Goal: Entertainment & Leisure: Consume media (video, audio)

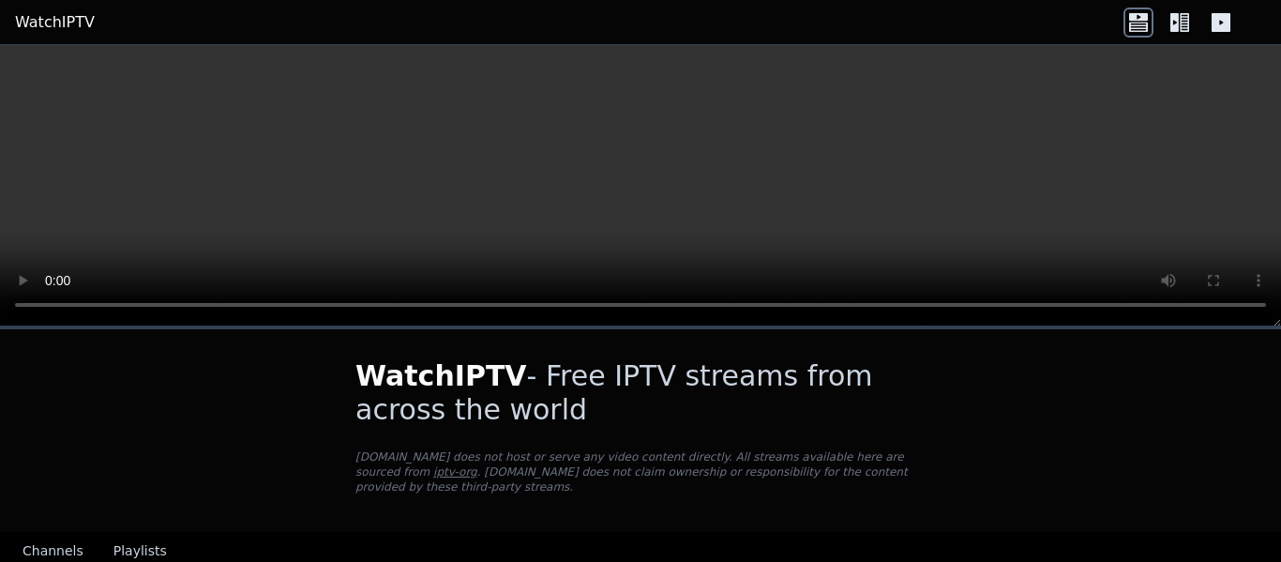
click at [1174, 26] on icon at bounding box center [1175, 22] width 8 height 19
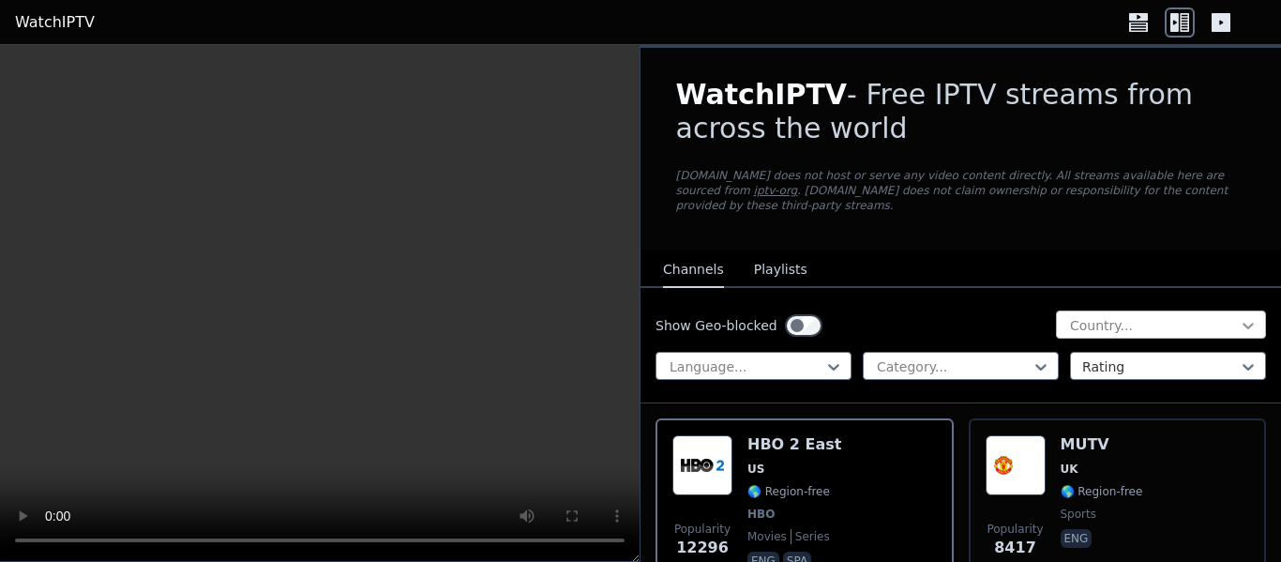
click at [1243, 323] on icon at bounding box center [1248, 326] width 11 height 7
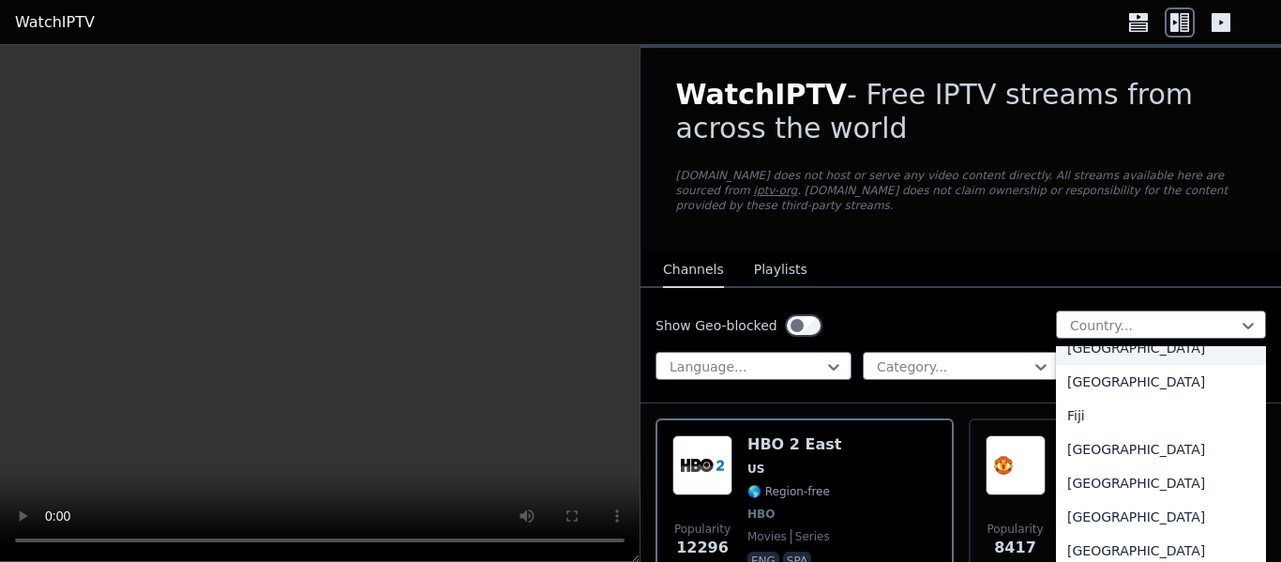
scroll to position [2099, 0]
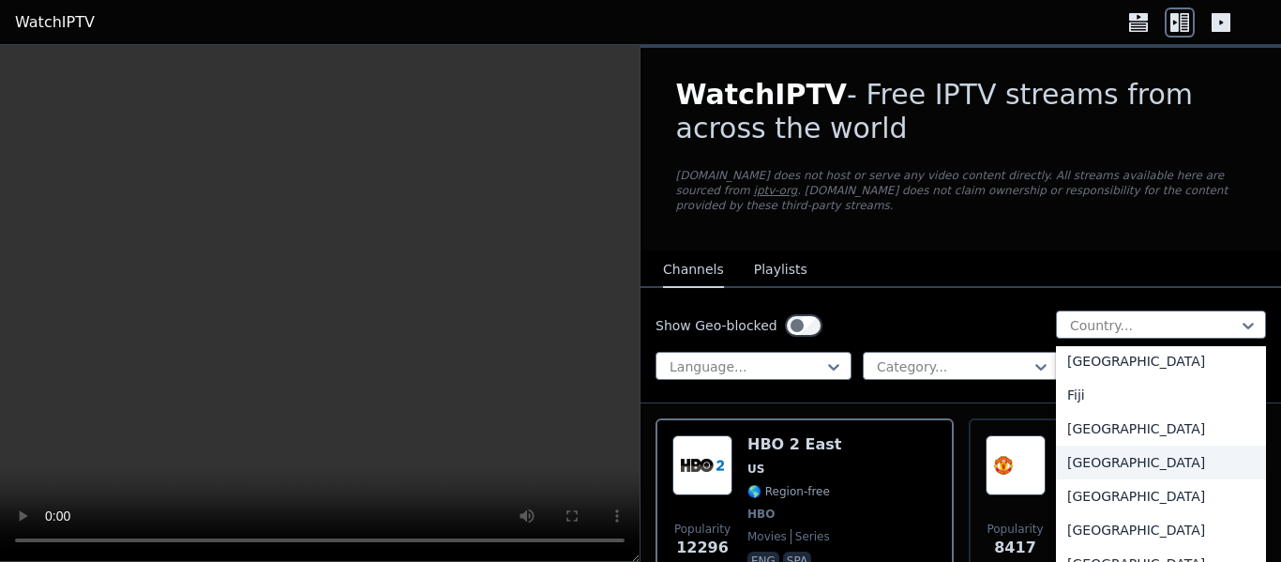
click at [1056, 470] on div "France" at bounding box center [1161, 463] width 210 height 34
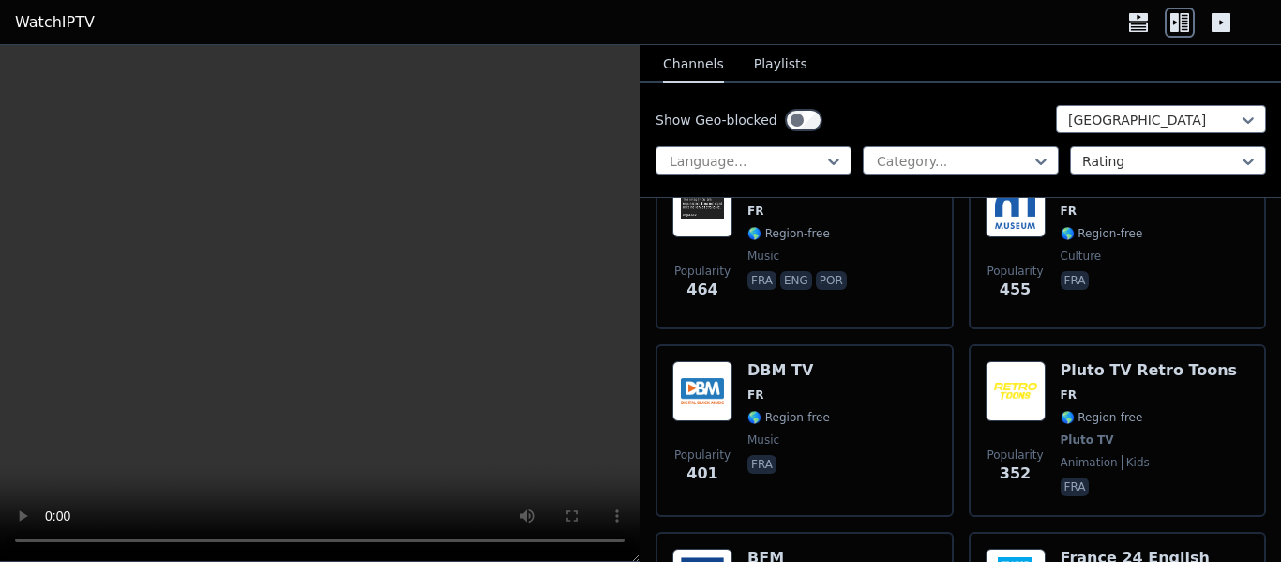
scroll to position [1782, 0]
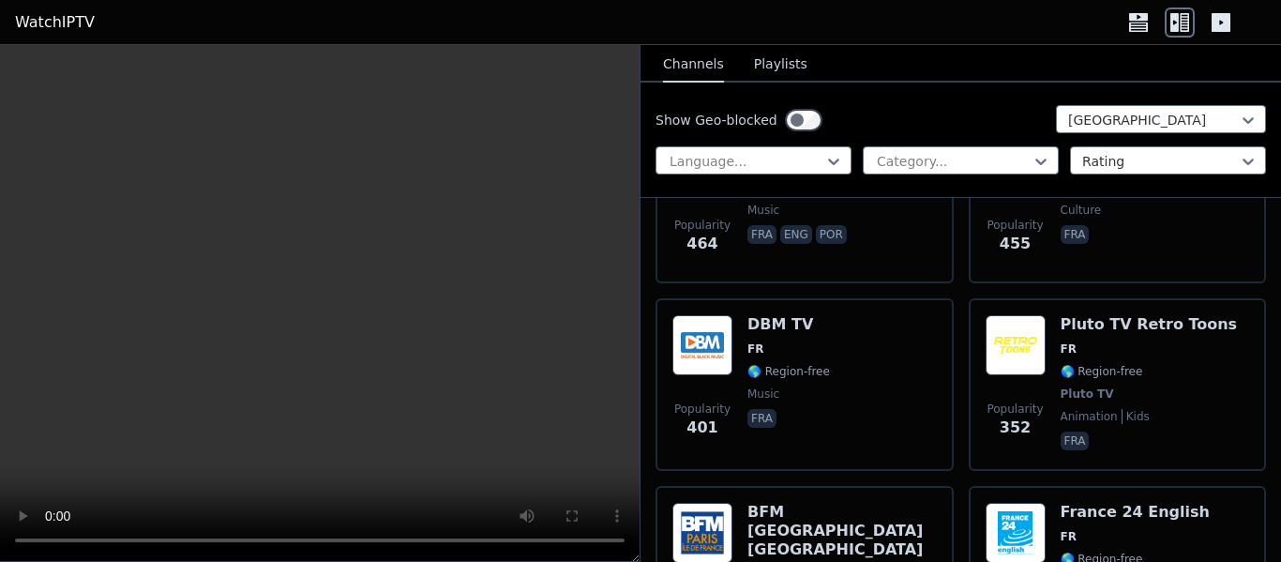
click at [765, 62] on button "Playlists" at bounding box center [780, 65] width 53 height 36
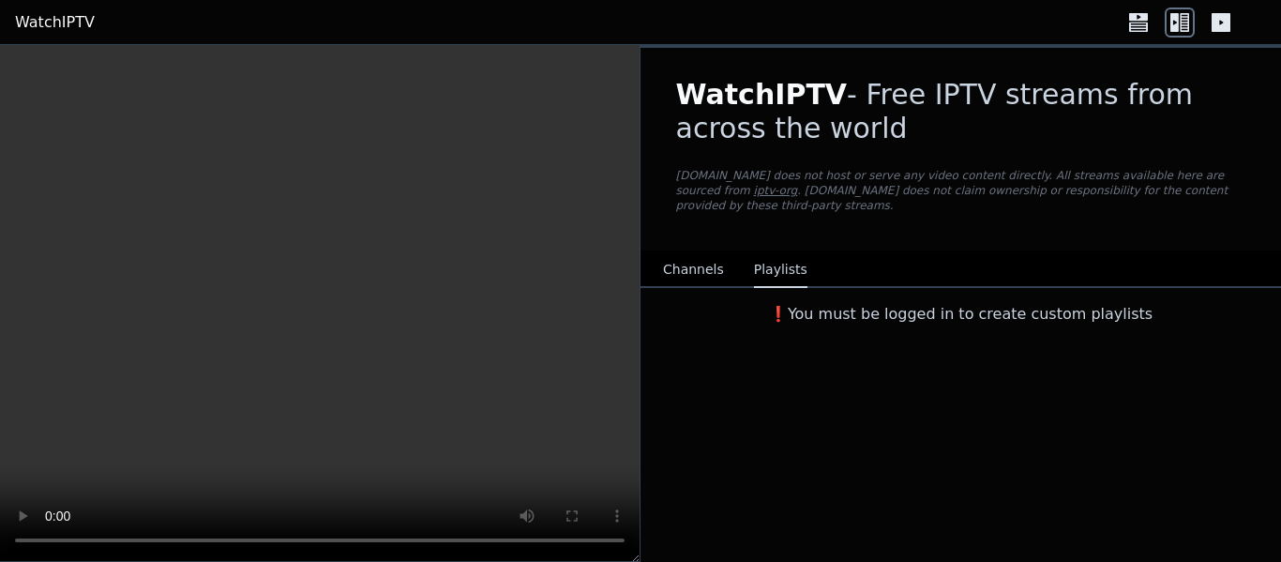
click at [675, 261] on button "Channels" at bounding box center [693, 270] width 61 height 36
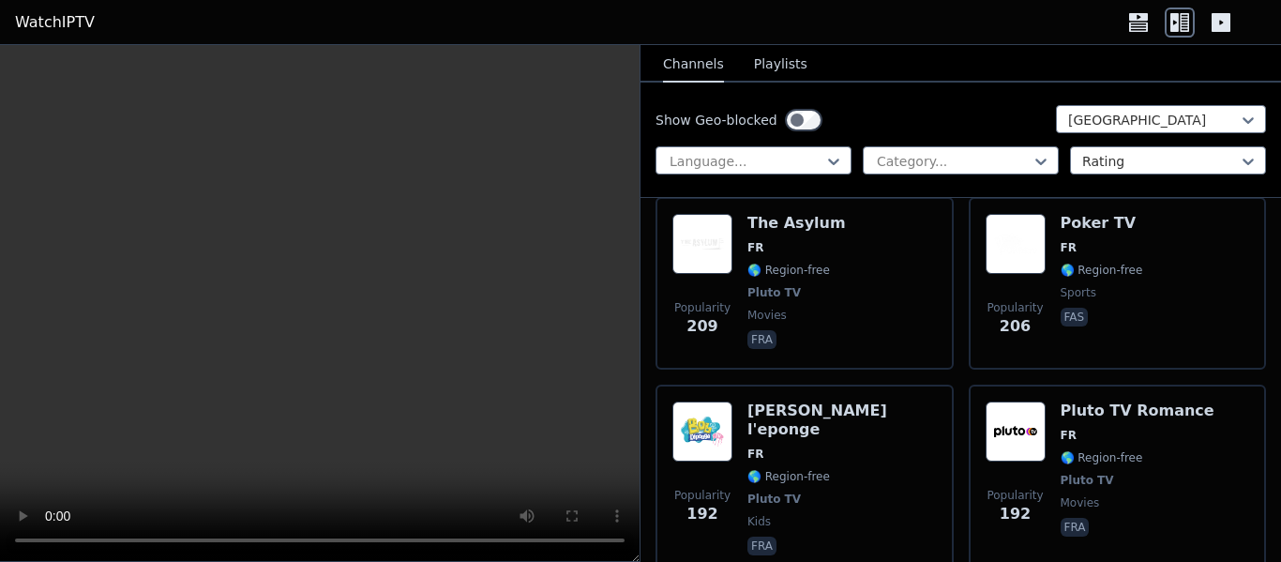
scroll to position [3470, 0]
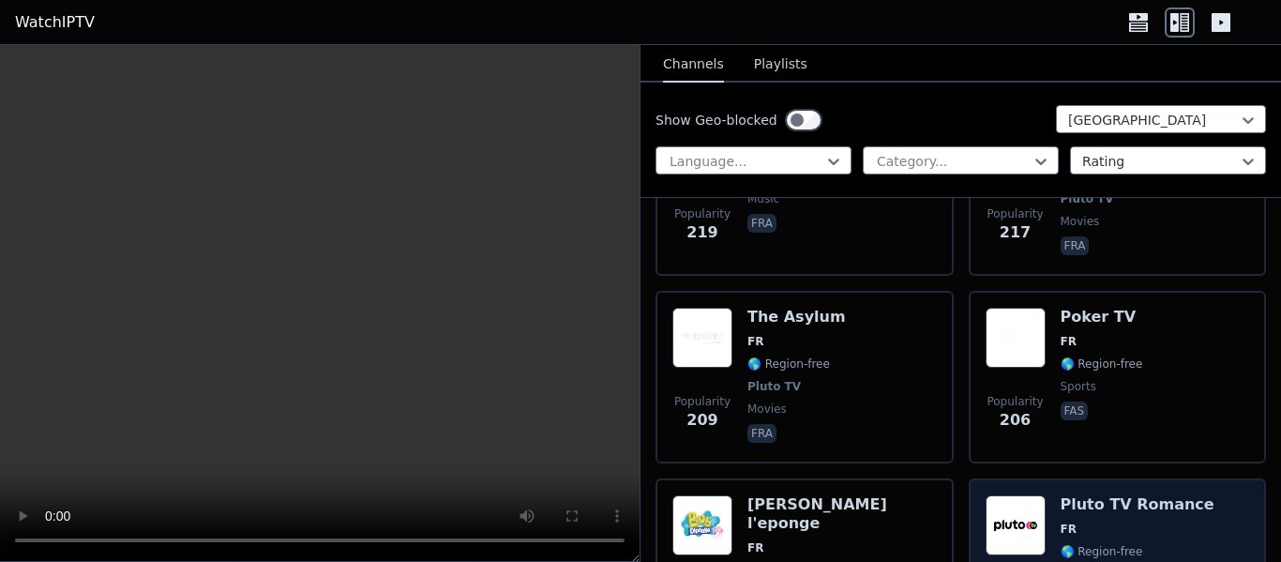
click at [1085, 495] on h6 "Pluto TV Romance" at bounding box center [1138, 504] width 154 height 19
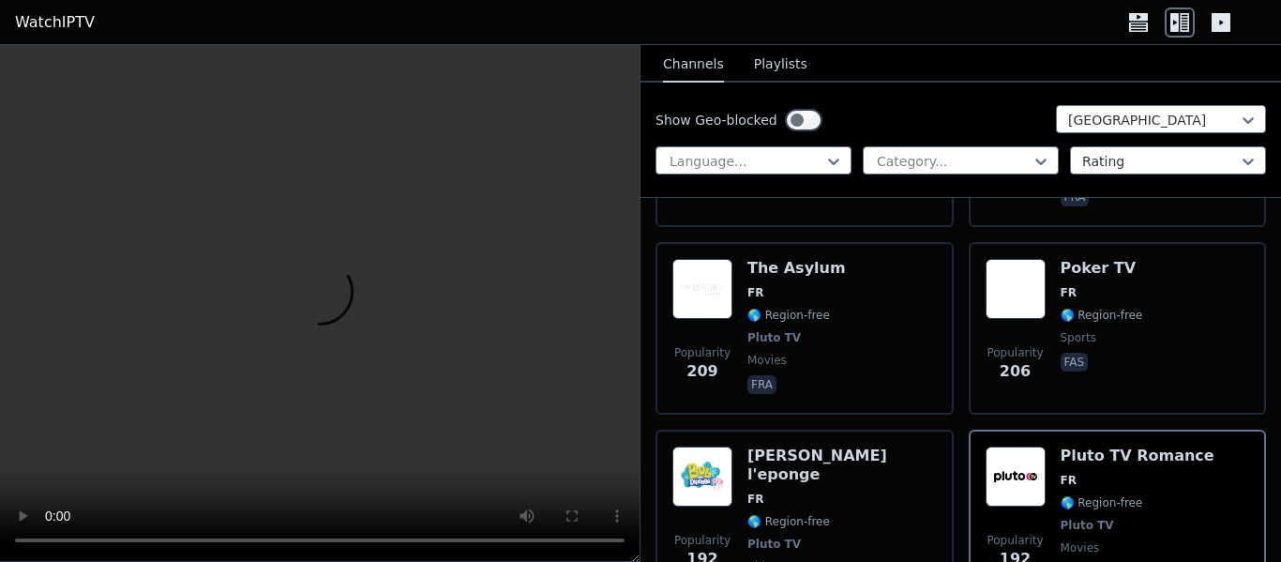
scroll to position [3658, 0]
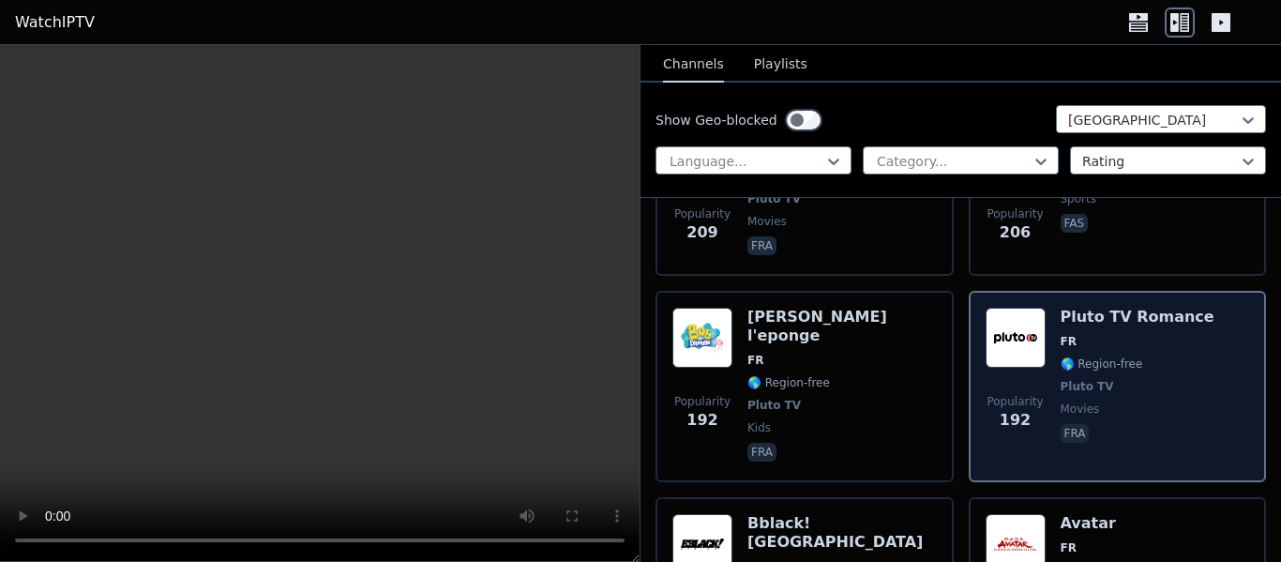
click at [1094, 384] on div "Pluto TV Romance FR 🌎 Region-free Pluto TV movies fra" at bounding box center [1138, 387] width 154 height 158
drag, startPoint x: 1091, startPoint y: 294, endPoint x: 1135, endPoint y: 350, distance: 71.5
click at [1135, 356] on span "🌎 Region-free" at bounding box center [1138, 363] width 154 height 15
click at [1110, 356] on span "🌎 Region-free" at bounding box center [1102, 363] width 83 height 15
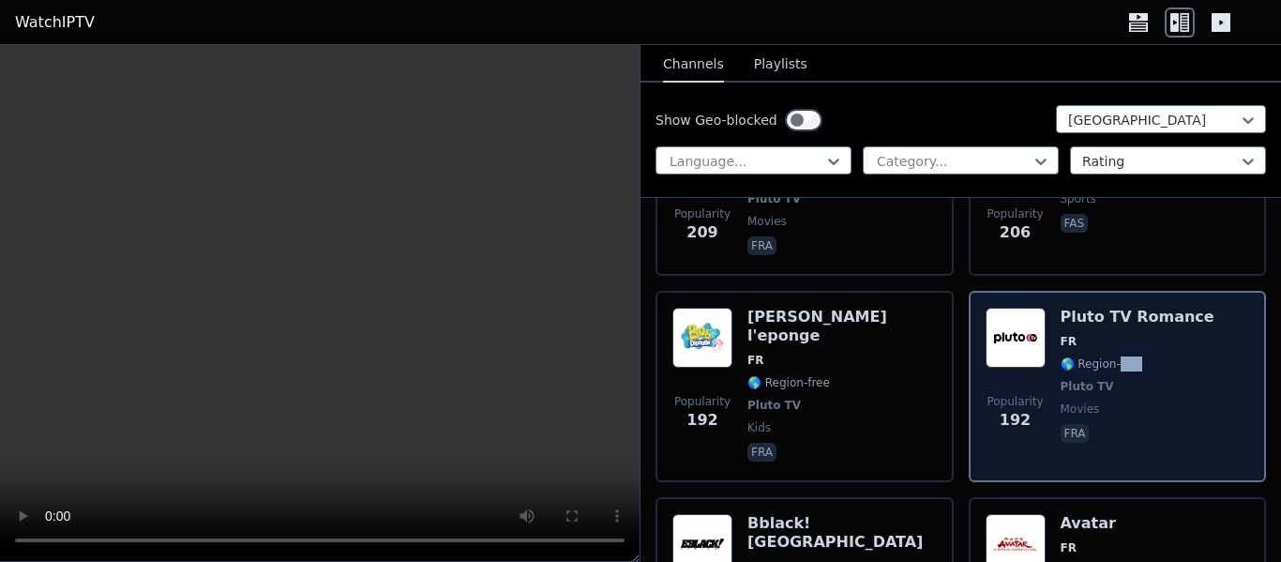
click at [1110, 356] on span "🌎 Region-free" at bounding box center [1102, 363] width 83 height 15
click at [1061, 379] on span "Pluto TV" at bounding box center [1087, 386] width 53 height 15
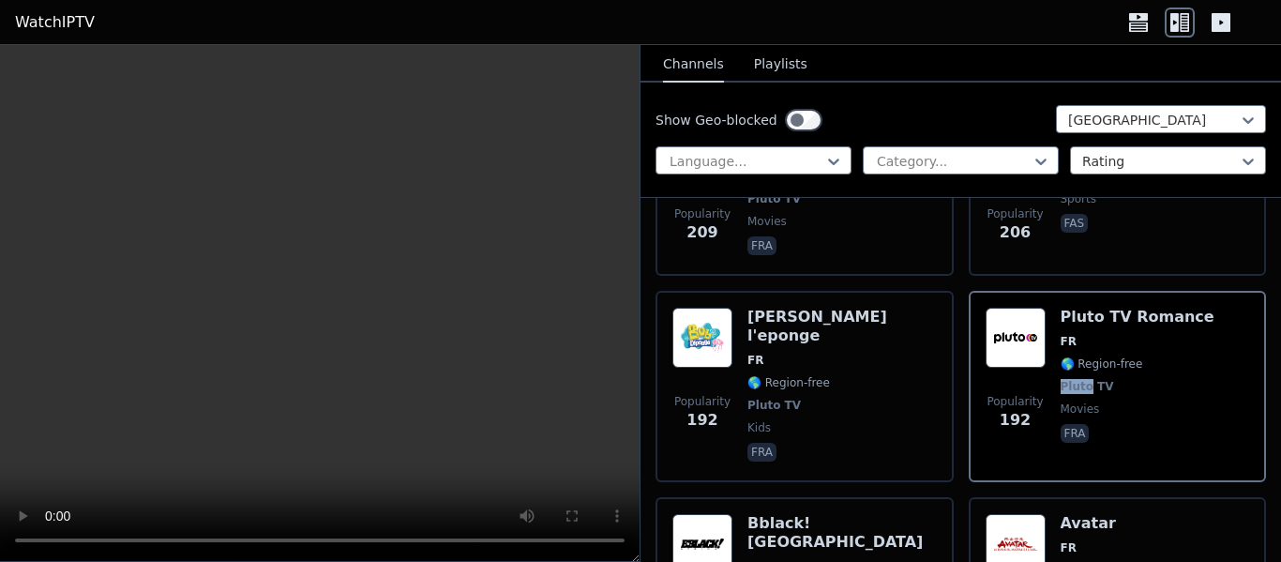
click at [38, 24] on link "WatchIPTV" at bounding box center [55, 22] width 80 height 23
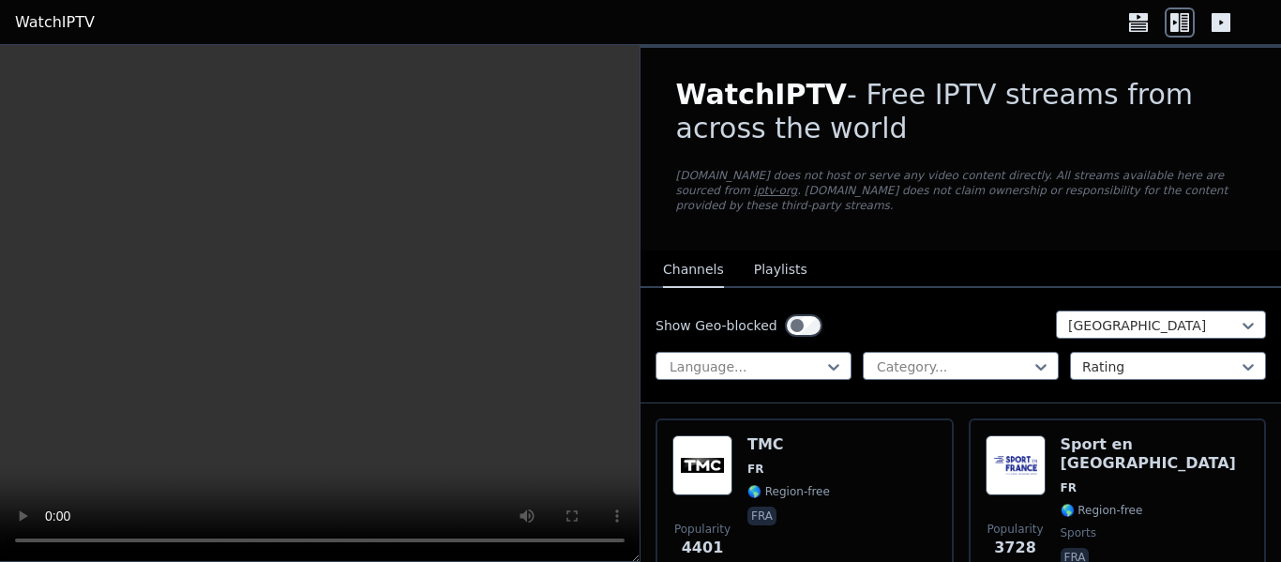
click at [53, 28] on link "WatchIPTV" at bounding box center [55, 22] width 80 height 23
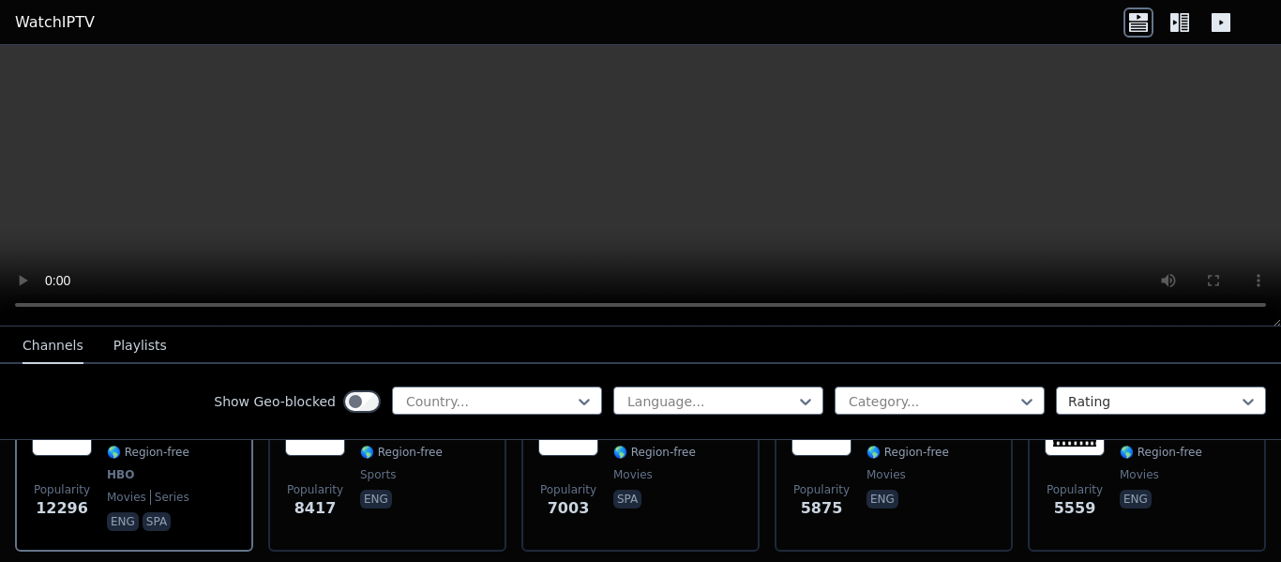
scroll to position [188, 0]
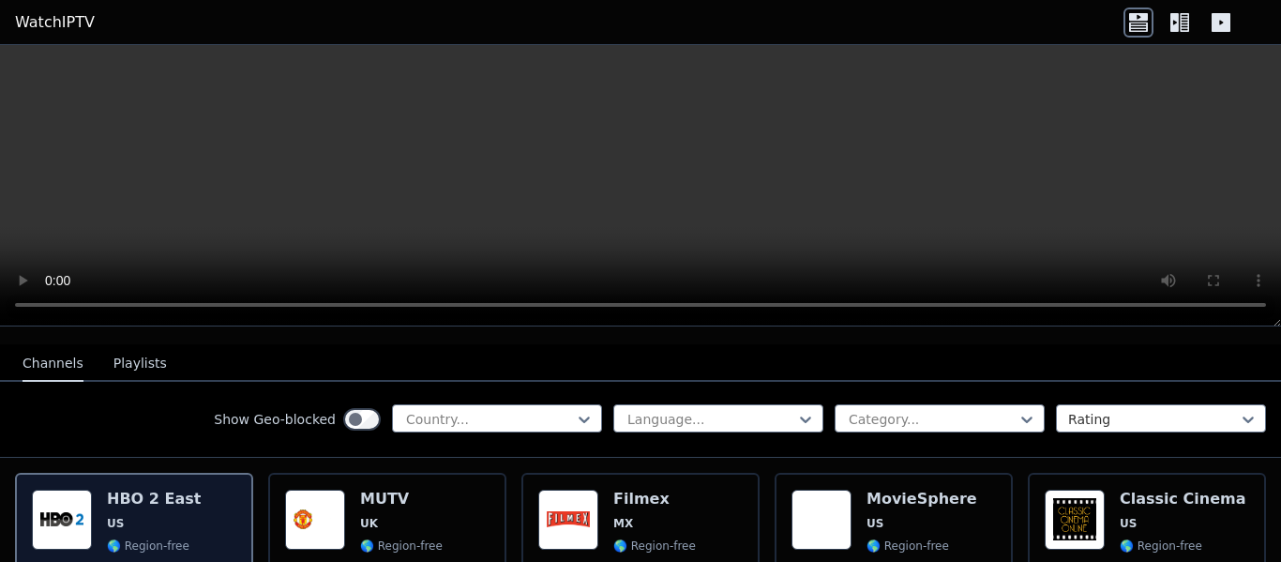
click at [150, 490] on h6 "HBO 2 East" at bounding box center [154, 499] width 94 height 19
click at [155, 490] on h6 "HBO 2 East" at bounding box center [154, 499] width 94 height 19
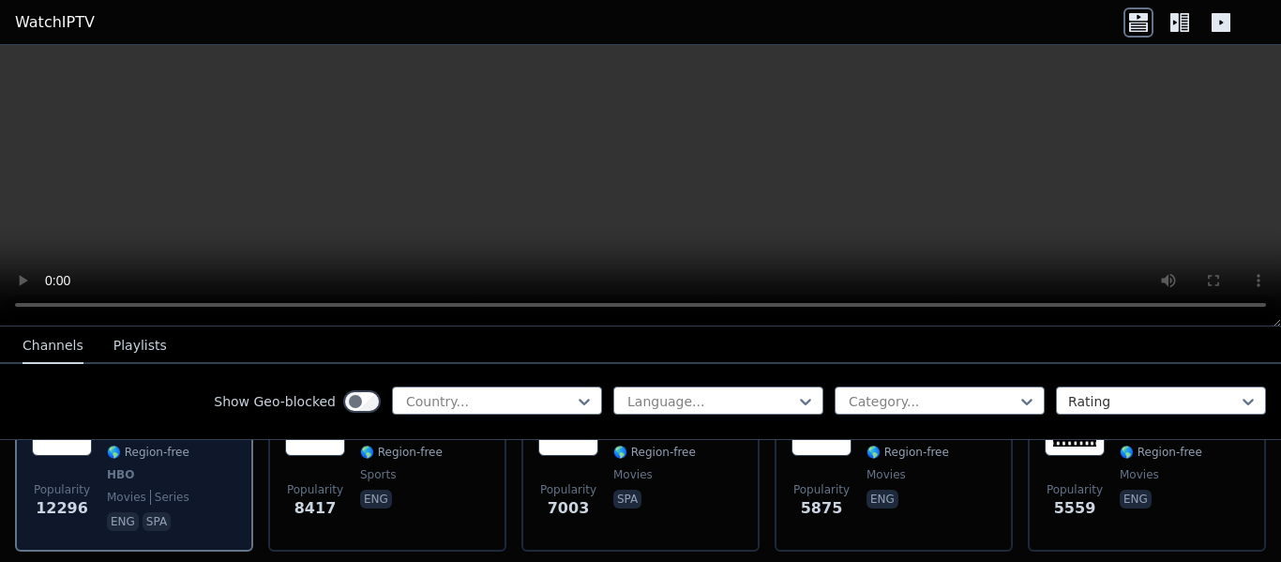
click at [72, 497] on span "12296" at bounding box center [62, 508] width 53 height 23
click at [119, 512] on p "eng" at bounding box center [123, 521] width 32 height 19
click at [143, 512] on p "spa" at bounding box center [157, 521] width 28 height 19
click at [147, 512] on p "spa" at bounding box center [157, 521] width 28 height 19
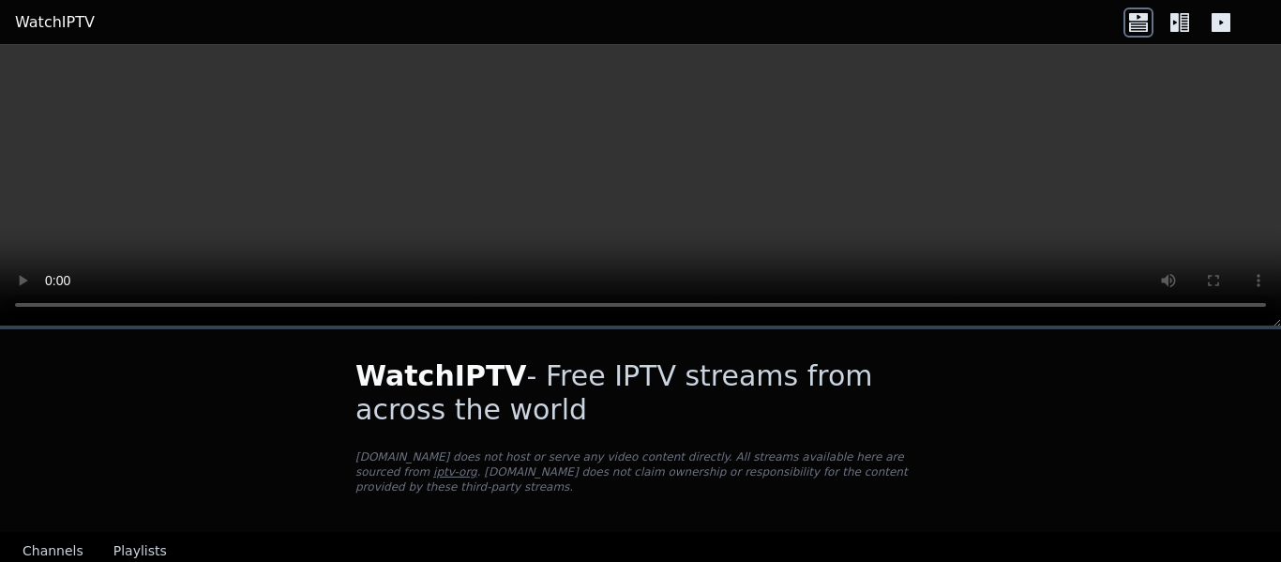
scroll to position [188, 0]
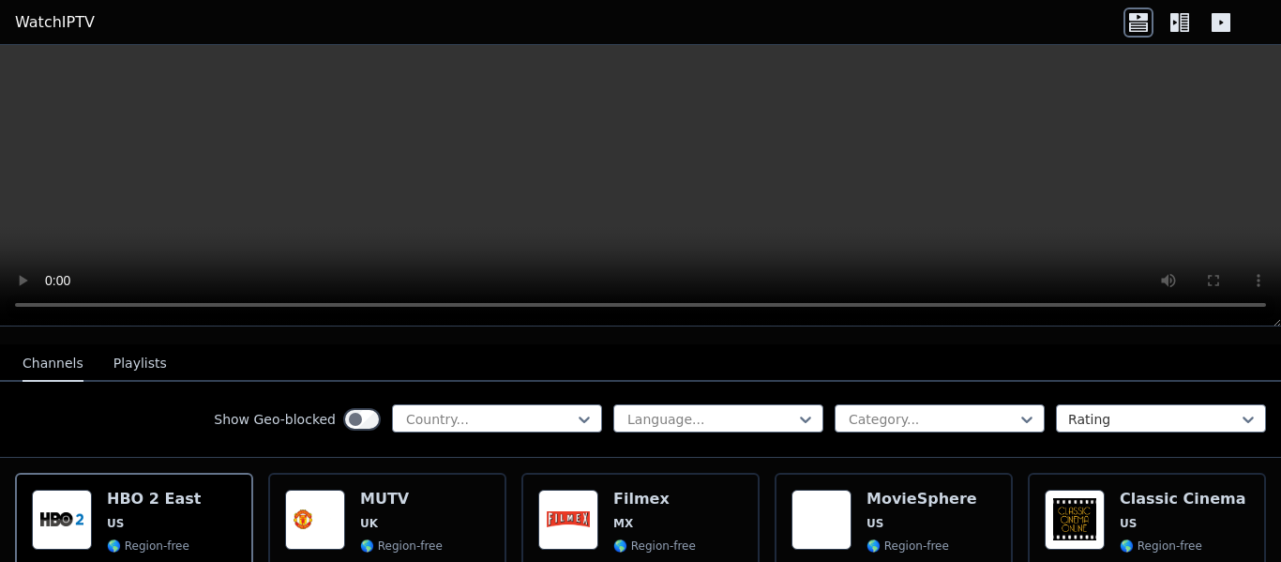
click at [1222, 24] on icon at bounding box center [1221, 22] width 19 height 19
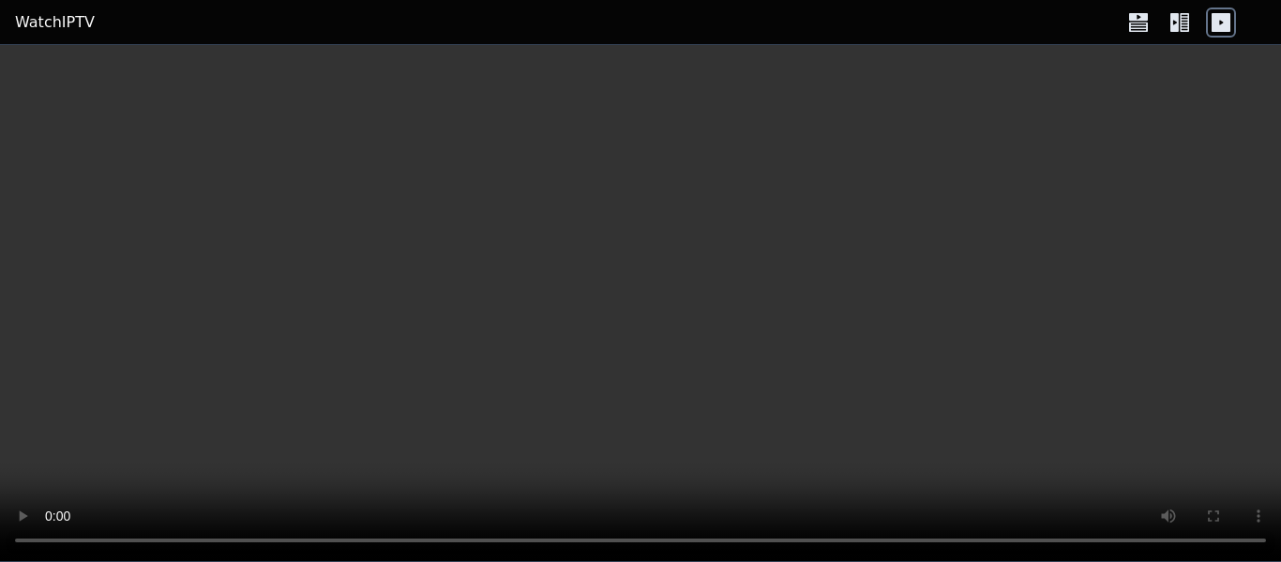
click at [1222, 24] on icon at bounding box center [1221, 22] width 19 height 19
click at [1195, 22] on div at bounding box center [1180, 23] width 113 height 30
click at [1176, 22] on icon at bounding box center [1180, 23] width 30 height 30
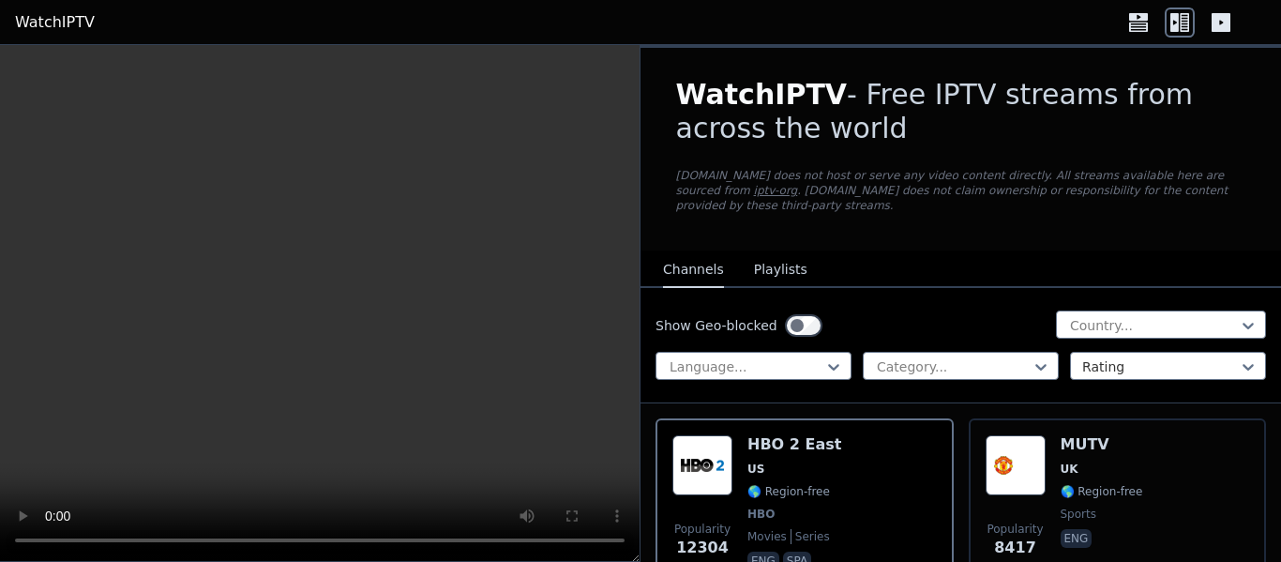
click at [1176, 22] on icon at bounding box center [1180, 23] width 30 height 30
click at [1141, 24] on icon at bounding box center [1139, 23] width 30 height 30
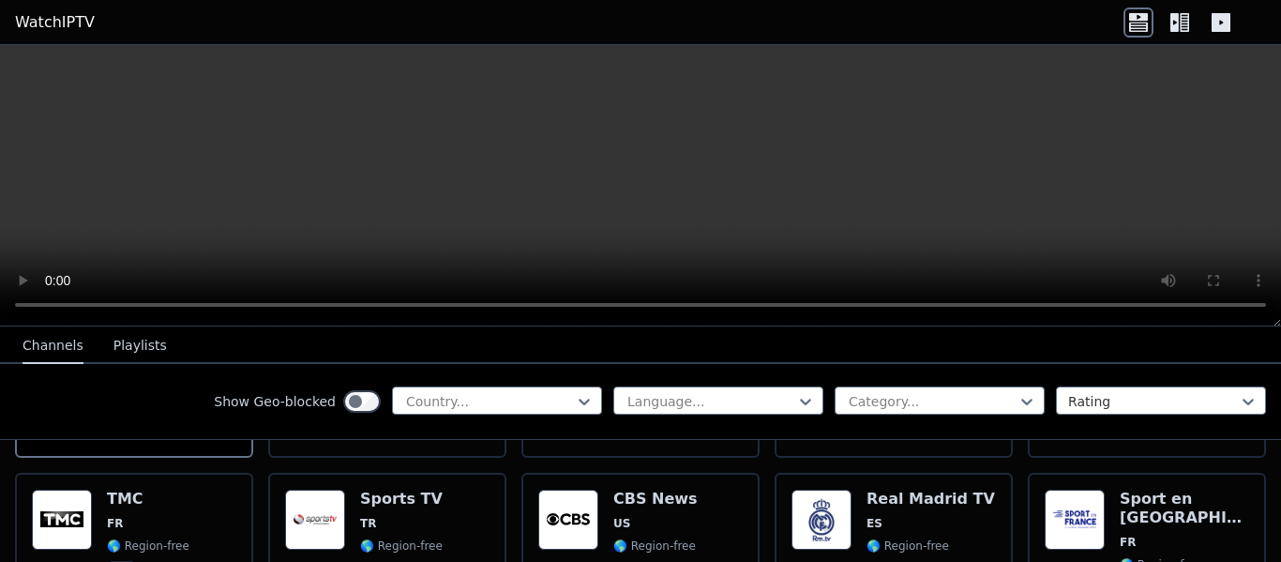
scroll to position [469, 0]
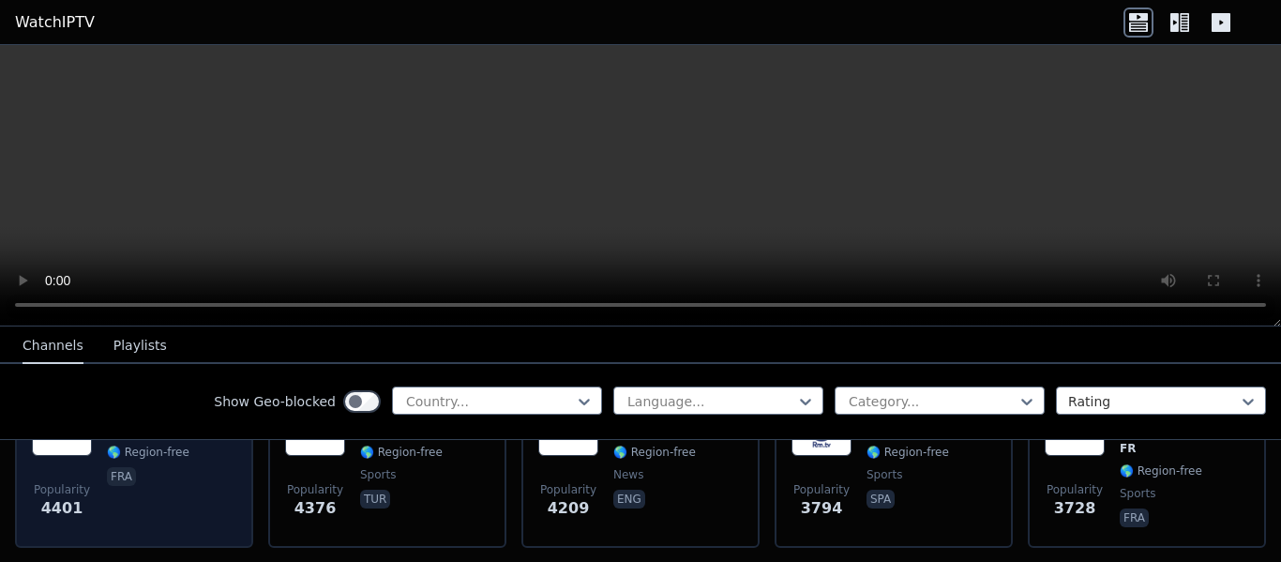
click at [138, 467] on span "fra" at bounding box center [148, 478] width 83 height 23
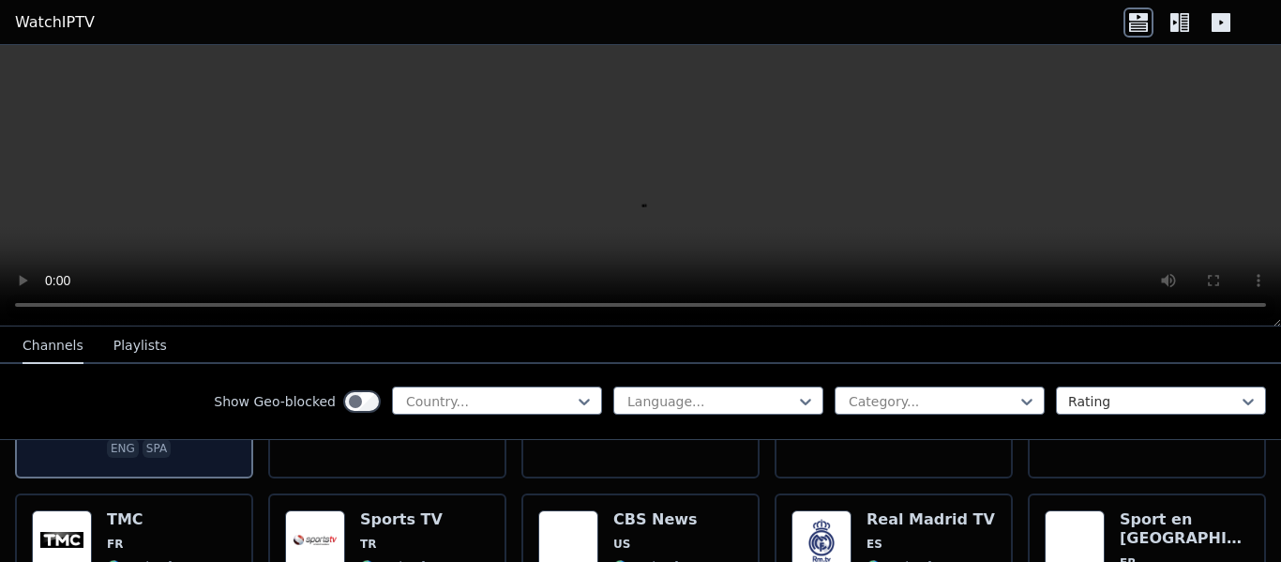
scroll to position [375, 0]
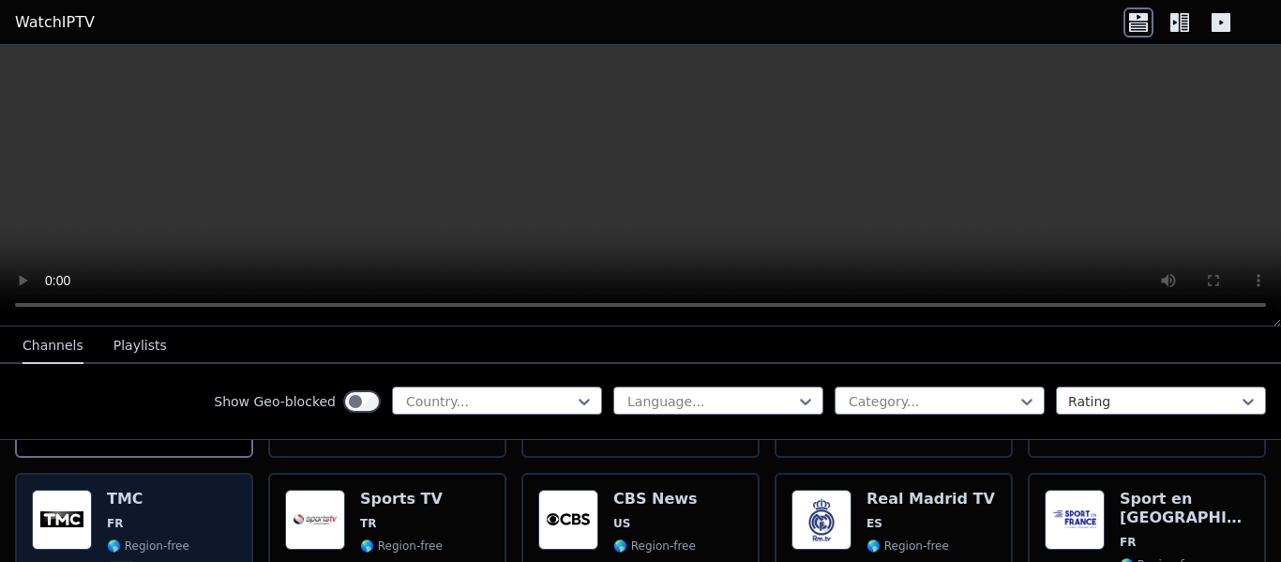
click at [163, 490] on h6 "TMC" at bounding box center [148, 499] width 83 height 19
